Goal: Task Accomplishment & Management: Complete application form

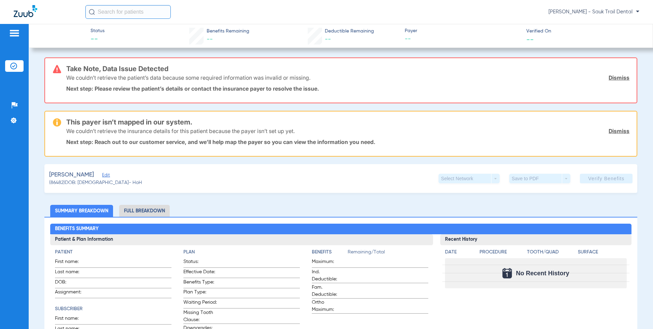
click at [144, 211] on li "Full Breakdown" at bounding box center [144, 211] width 51 height 12
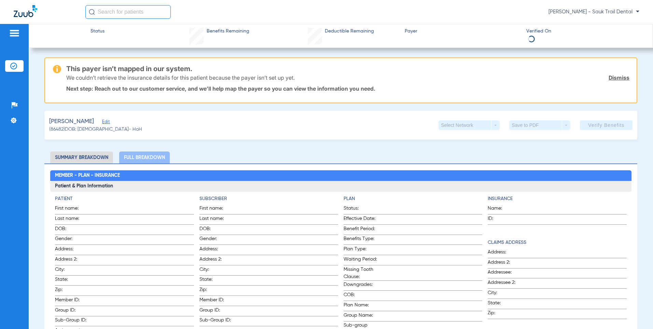
click at [19, 31] on img at bounding box center [14, 33] width 11 height 8
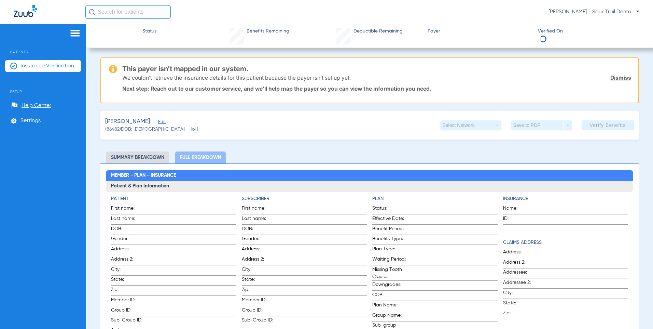
click at [40, 64] on span "Insurance Verification" at bounding box center [48, 66] width 54 height 7
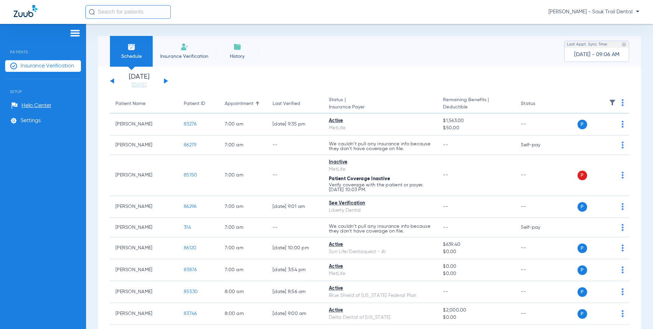
click at [187, 54] on span "Insurance Verification" at bounding box center [184, 56] width 53 height 7
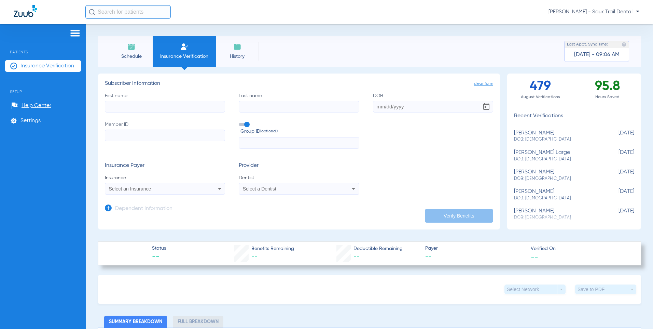
click at [156, 103] on input "First name" at bounding box center [165, 107] width 120 height 12
click at [245, 124] on span at bounding box center [244, 124] width 10 height 3
click at [240, 122] on input "Group ID (optional)" at bounding box center [240, 122] width 0 height 0
click at [191, 107] on input "First name Required" at bounding box center [165, 107] width 120 height 12
type input "[PERSON_NAME]"
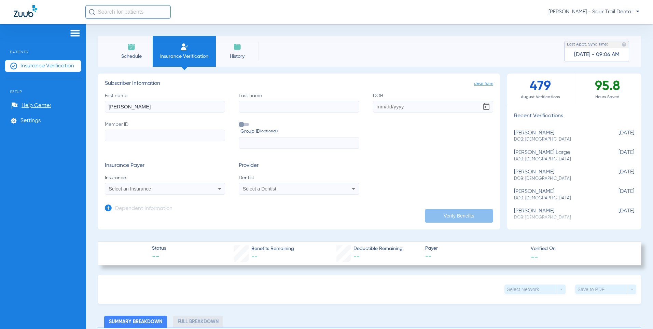
click at [243, 106] on input "Last name" at bounding box center [299, 107] width 120 height 12
type input "LASIC"
click at [378, 106] on input "DOB" at bounding box center [433, 107] width 120 height 12
click at [381, 107] on input "0825" at bounding box center [433, 107] width 120 height 12
type input "08/198325"
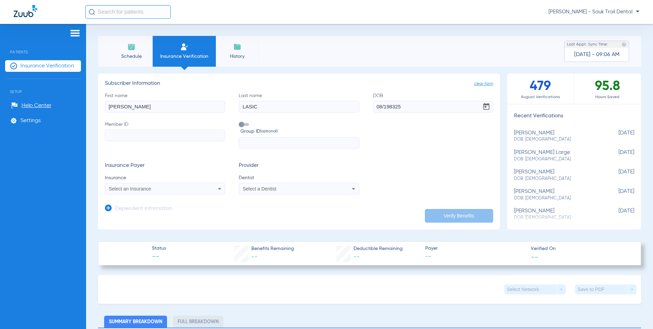
drag, startPoint x: 398, startPoint y: 106, endPoint x: 353, endPoint y: 103, distance: 44.9
click at [353, 103] on div "First name [PERSON_NAME] Last name LASIC DOB 08/198325 Member ID Group ID (opti…" at bounding box center [299, 120] width 389 height 57
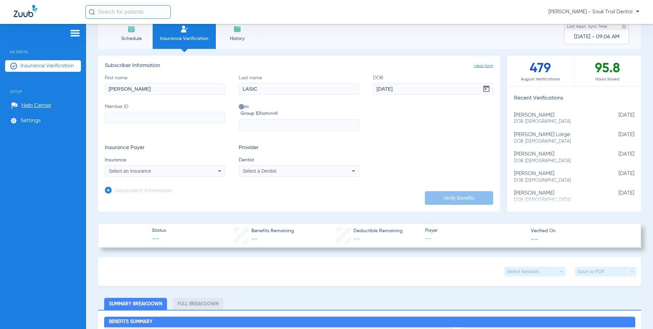
scroll to position [34, 0]
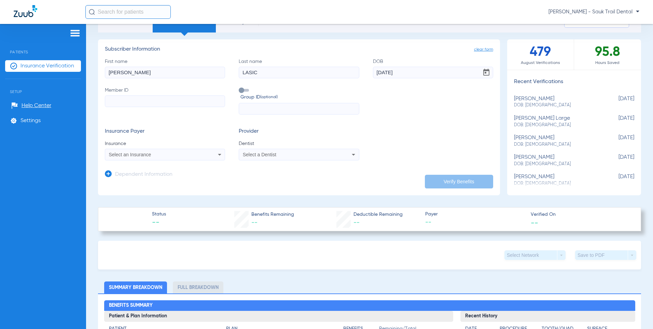
type input "[DATE]"
click at [118, 102] on input "Member ID" at bounding box center [165, 101] width 120 height 12
type input "VZB252W21771"
click at [174, 155] on div "Select an Insurance" at bounding box center [154, 154] width 90 height 5
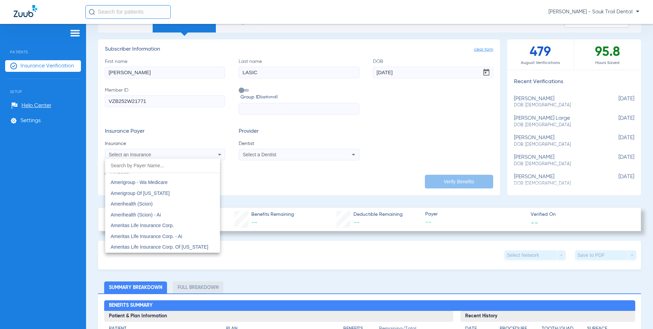
scroll to position [205, 0]
click at [129, 244] on mat-option "Anthem" at bounding box center [162, 242] width 115 height 11
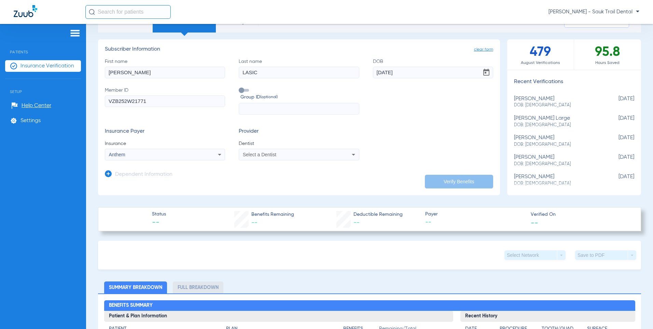
click at [290, 156] on div "Select a Dentist" at bounding box center [288, 154] width 90 height 5
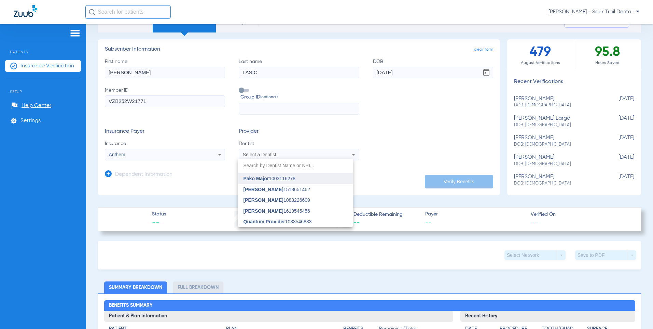
click at [268, 176] on span "Pako Major" at bounding box center [257, 178] width 26 height 5
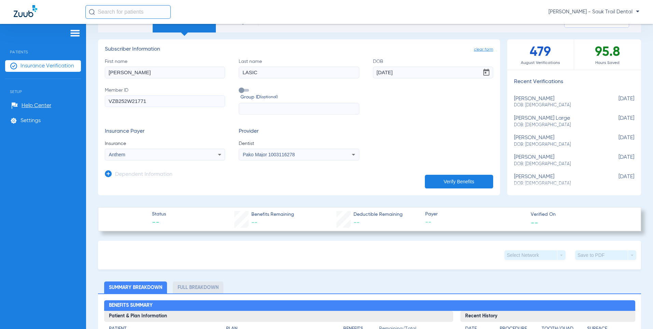
click at [455, 182] on button "Verify Benefits" at bounding box center [459, 182] width 68 height 14
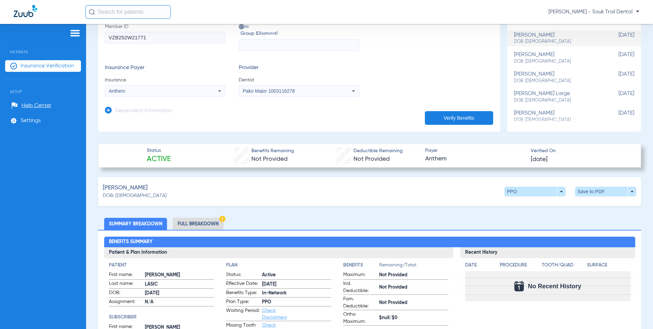
scroll to position [0, 0]
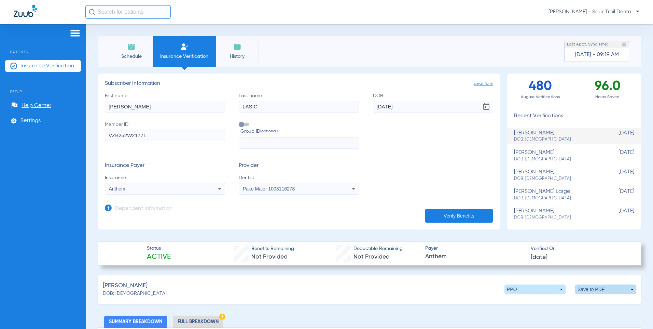
click at [598, 287] on span at bounding box center [606, 289] width 16 height 16
click at [544, 301] on span "Save to PDF" at bounding box center [549, 302] width 27 height 5
